Goal: Navigation & Orientation: Find specific page/section

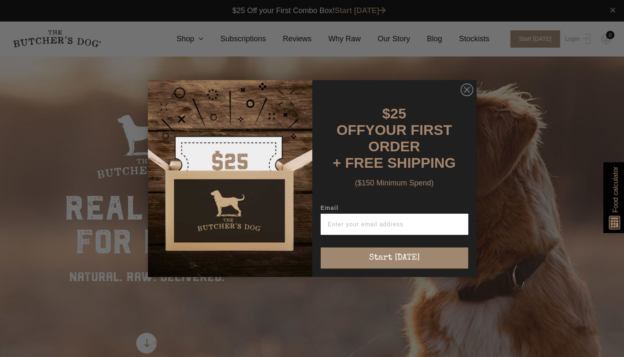
drag, startPoint x: 467, startPoint y: 94, endPoint x: 475, endPoint y: 81, distance: 14.2
click at [467, 92] on icon "Close dialog" at bounding box center [466, 89] width 5 height 5
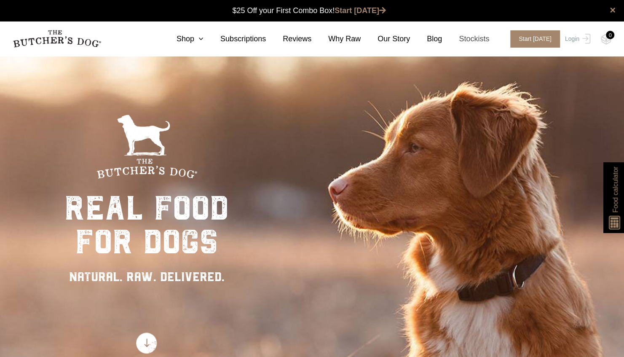
click at [480, 40] on link "Stockists" at bounding box center [465, 38] width 47 height 11
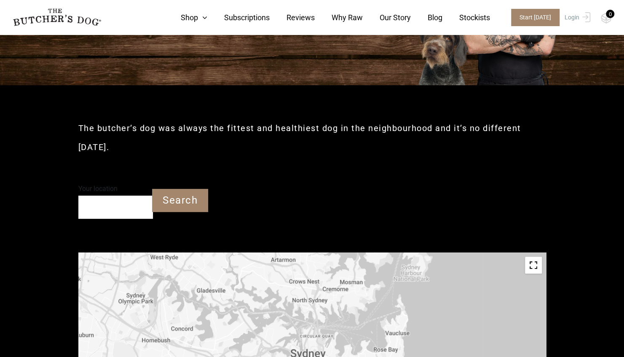
scroll to position [253, 0]
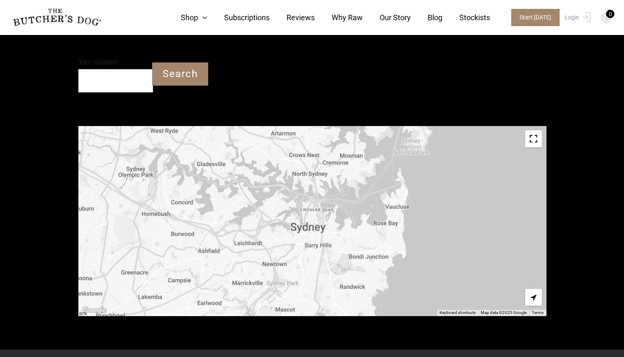
click at [113, 80] on input "Your location" at bounding box center [115, 80] width 75 height 23
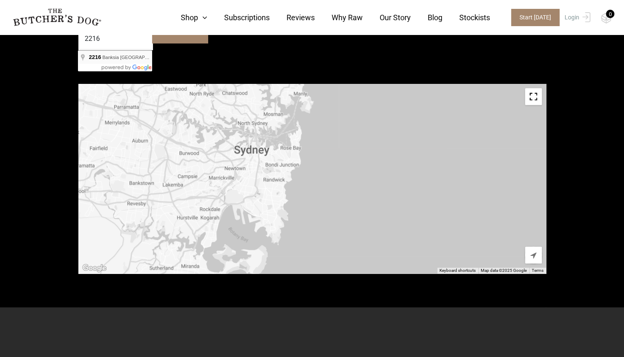
type input "Banksia NSW 2216"
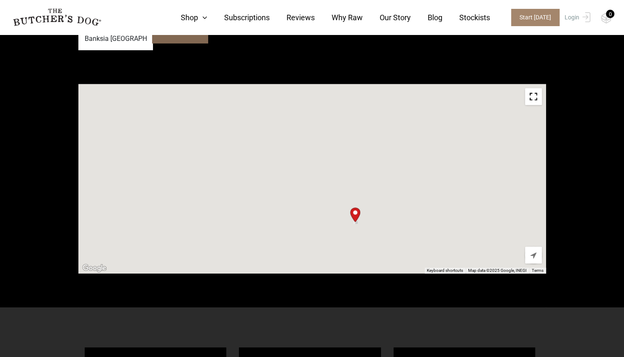
scroll to position [211, 0]
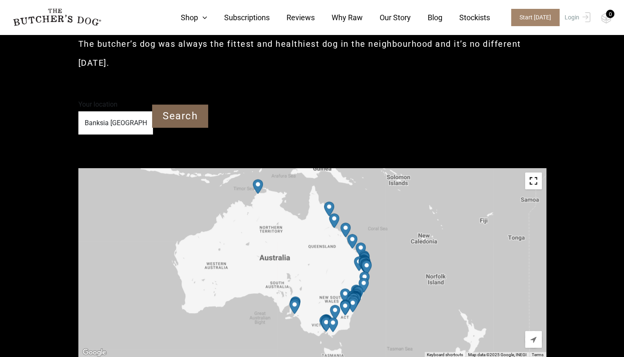
click at [182, 115] on input "Search" at bounding box center [180, 116] width 56 height 23
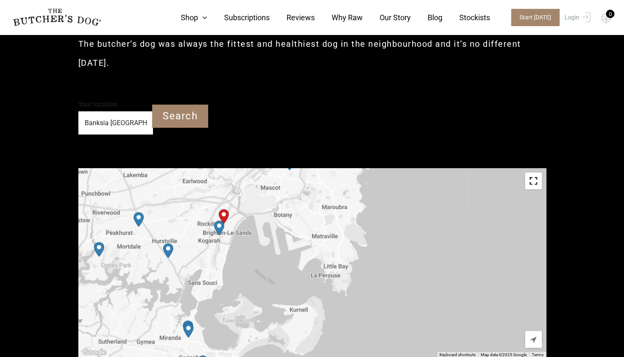
drag, startPoint x: 199, startPoint y: 220, endPoint x: 233, endPoint y: 249, distance: 44.5
click at [236, 268] on div at bounding box center [312, 263] width 468 height 190
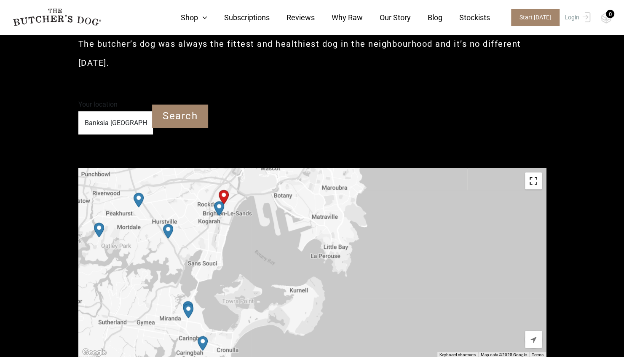
click at [221, 208] on img "PetO Rockdale" at bounding box center [219, 208] width 17 height 21
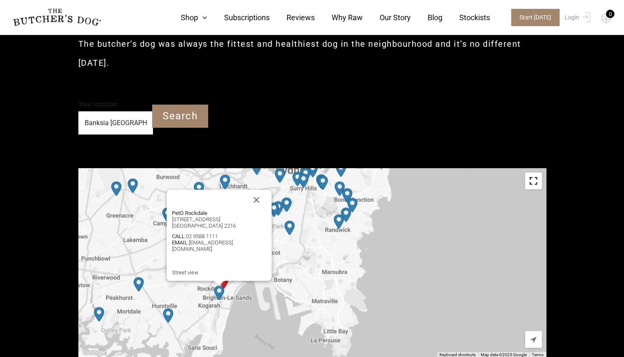
click at [226, 282] on img "PetO Rockdale" at bounding box center [219, 292] width 17 height 21
click at [205, 17] on icon at bounding box center [202, 18] width 9 height 8
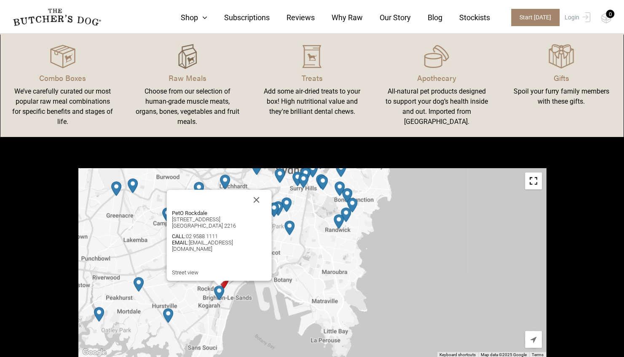
click at [189, 63] on img at bounding box center [187, 56] width 25 height 25
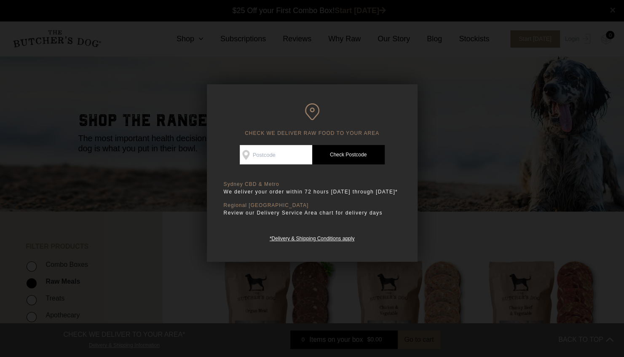
drag, startPoint x: 277, startPoint y: 157, endPoint x: 277, endPoint y: 162, distance: 5.1
click at [277, 162] on input "Check Availability At" at bounding box center [276, 154] width 72 height 19
type input "2216"
click at [338, 156] on link "Check Postcode" at bounding box center [348, 154] width 72 height 19
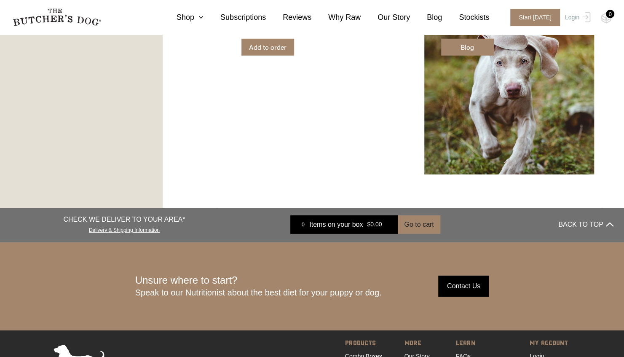
scroll to position [1527, 0]
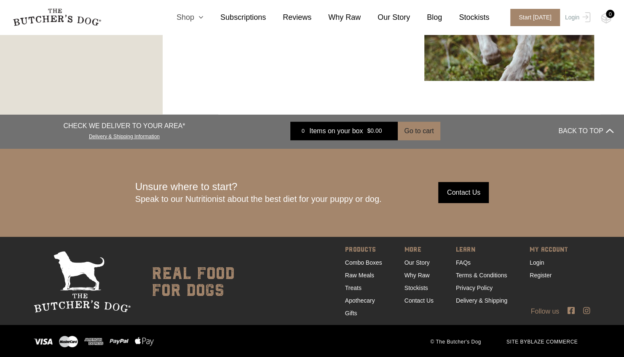
click at [201, 13] on link "Shop" at bounding box center [182, 17] width 44 height 11
